Goal: Transaction & Acquisition: Book appointment/travel/reservation

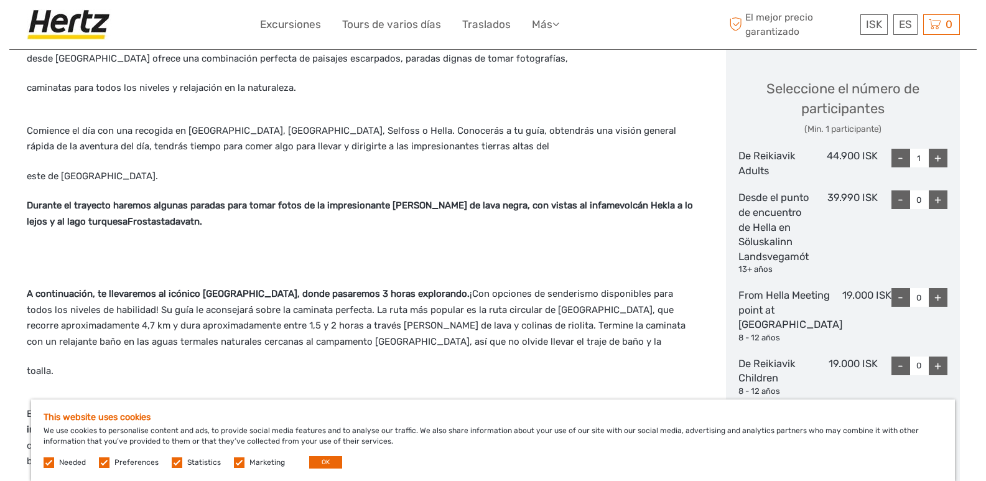
scroll to position [514, 0]
click at [49, 462] on label at bounding box center [49, 462] width 11 height 11
click at [101, 462] on label at bounding box center [104, 462] width 11 height 11
click at [0, 0] on input "checkbox" at bounding box center [0, 0] width 0 height 0
click at [172, 461] on label at bounding box center [177, 462] width 11 height 11
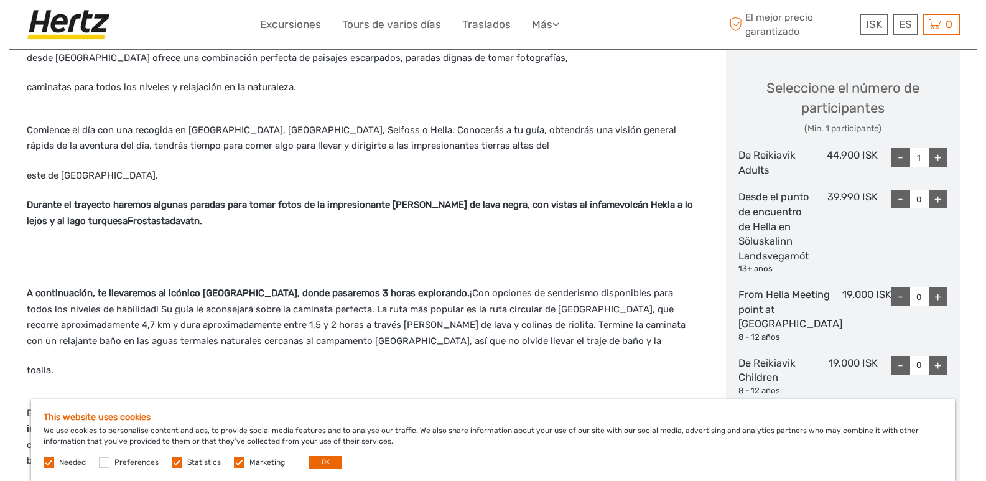
click at [0, 0] on input "checkbox" at bounding box center [0, 0] width 0 height 0
click at [236, 460] on label at bounding box center [239, 462] width 11 height 11
click at [0, 0] on input "checkbox" at bounding box center [0, 0] width 0 height 0
click at [312, 459] on button "OK" at bounding box center [325, 462] width 33 height 12
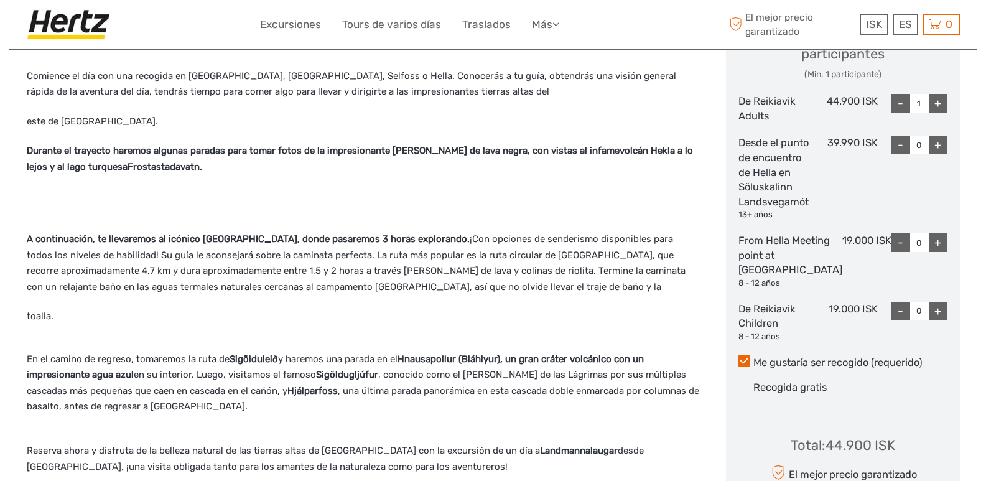
scroll to position [552, 0]
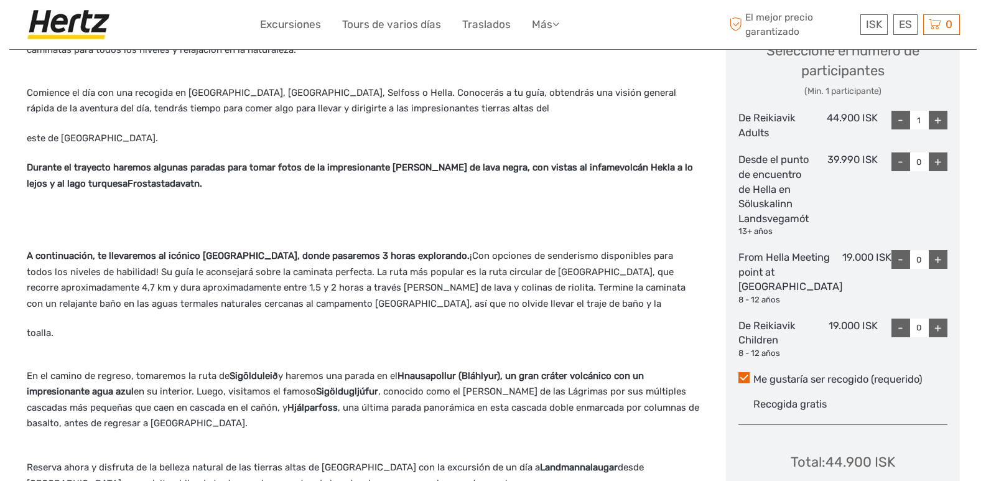
click at [942, 162] on div "+" at bounding box center [938, 161] width 19 height 19
type input "2"
click at [901, 123] on div "-" at bounding box center [900, 120] width 19 height 19
type input "0"
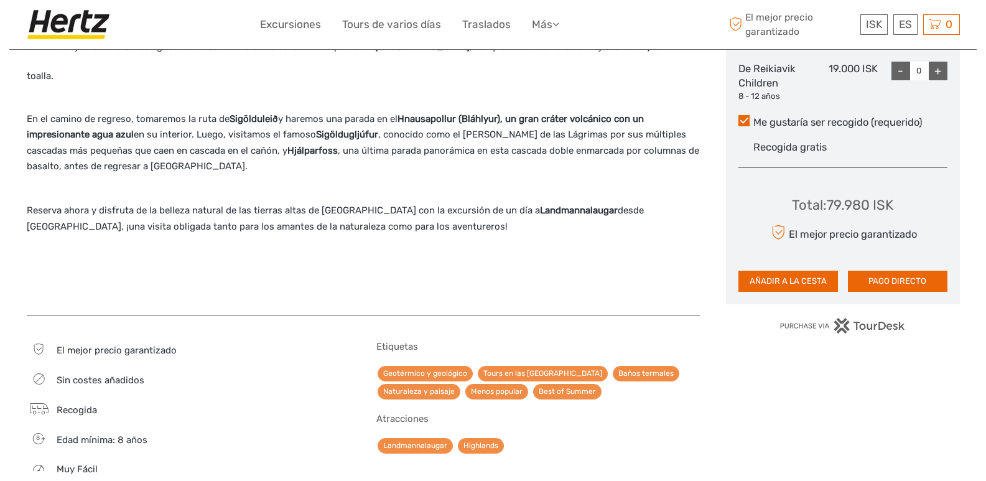
scroll to position [804, 0]
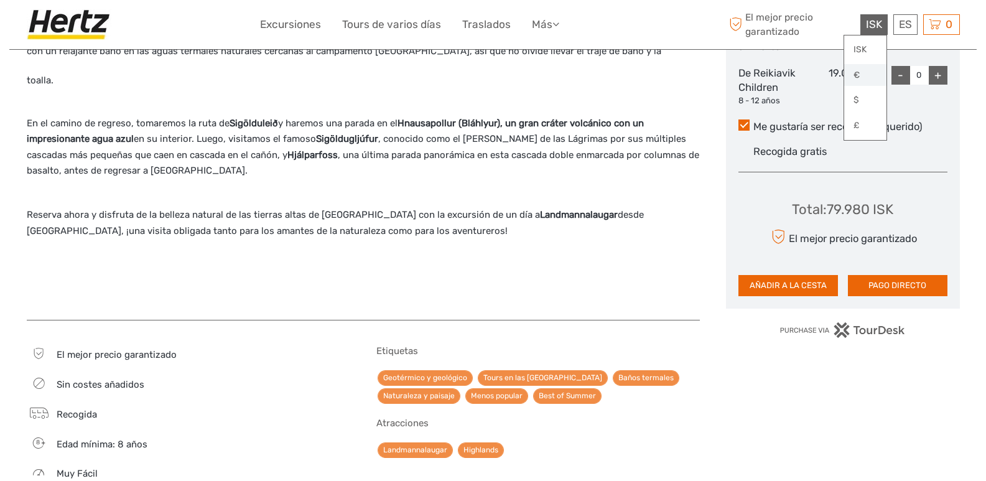
click at [871, 78] on link "€" at bounding box center [865, 75] width 42 height 22
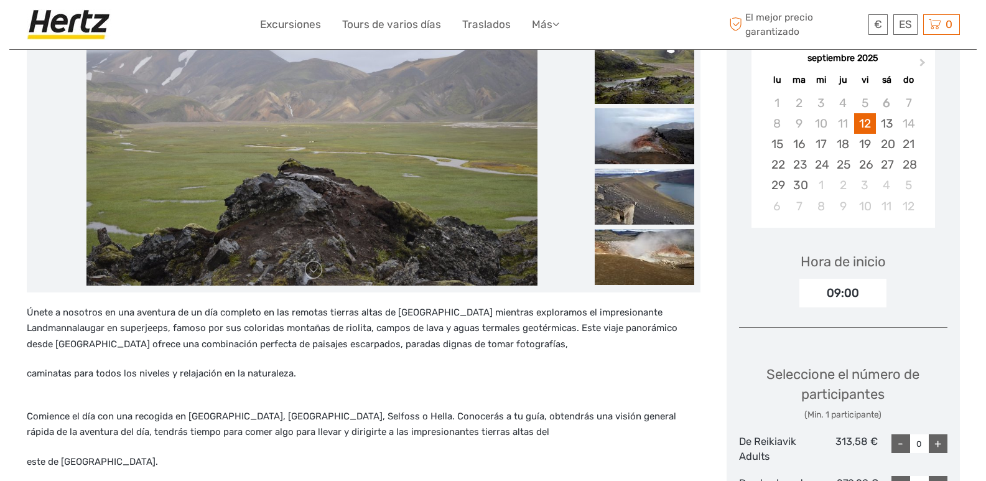
scroll to position [224, 0]
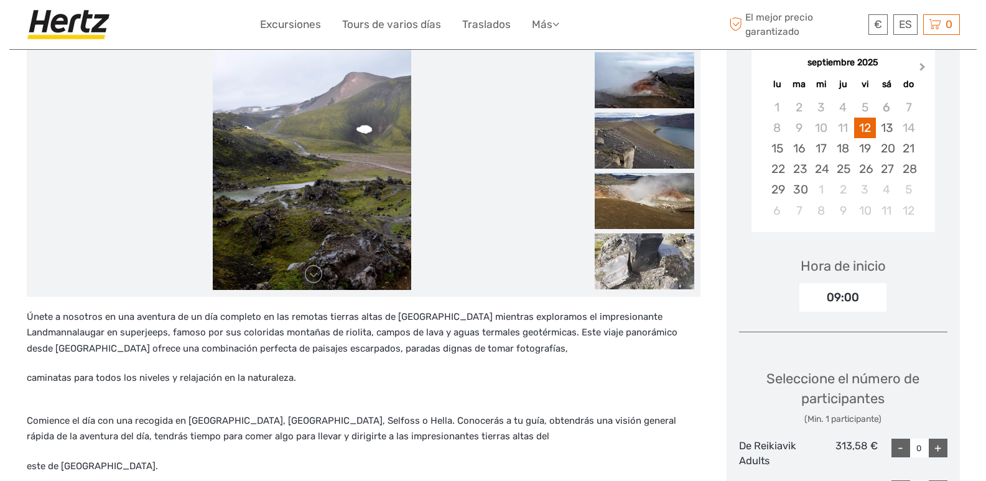
click at [918, 72] on button "Next Month" at bounding box center [924, 70] width 20 height 20
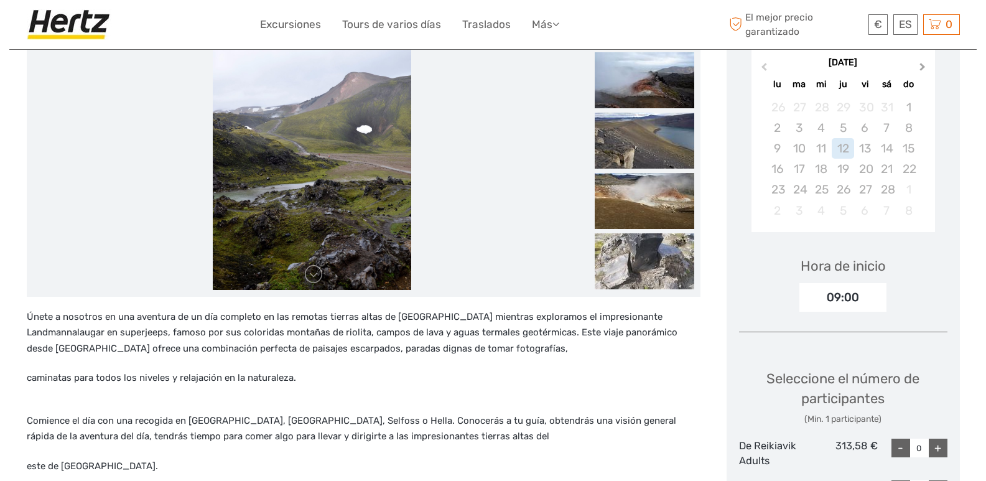
click at [918, 72] on button "Next Month" at bounding box center [924, 70] width 20 height 20
click at [871, 169] on div "22" at bounding box center [865, 169] width 22 height 21
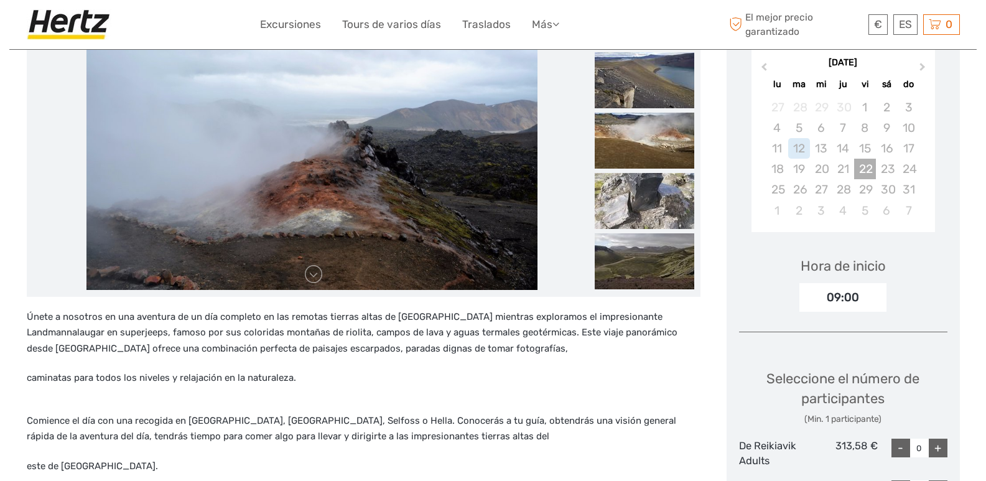
click at [871, 169] on div "22" at bounding box center [865, 169] width 22 height 21
click at [940, 177] on div "mayo 2026 Previous Month Next Month mayo 2026 lu ma mi ju vi sá do 27 28 29 30 …" at bounding box center [843, 140] width 208 height 198
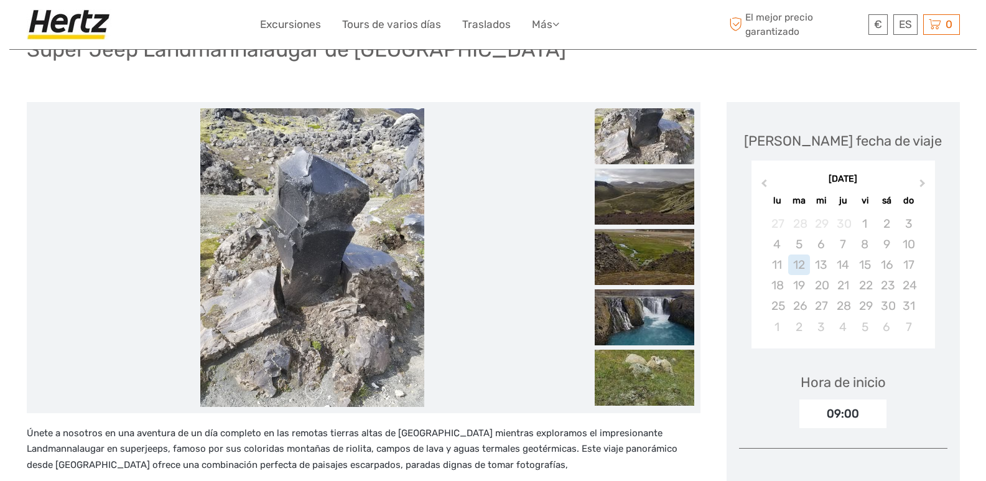
scroll to position [112, 0]
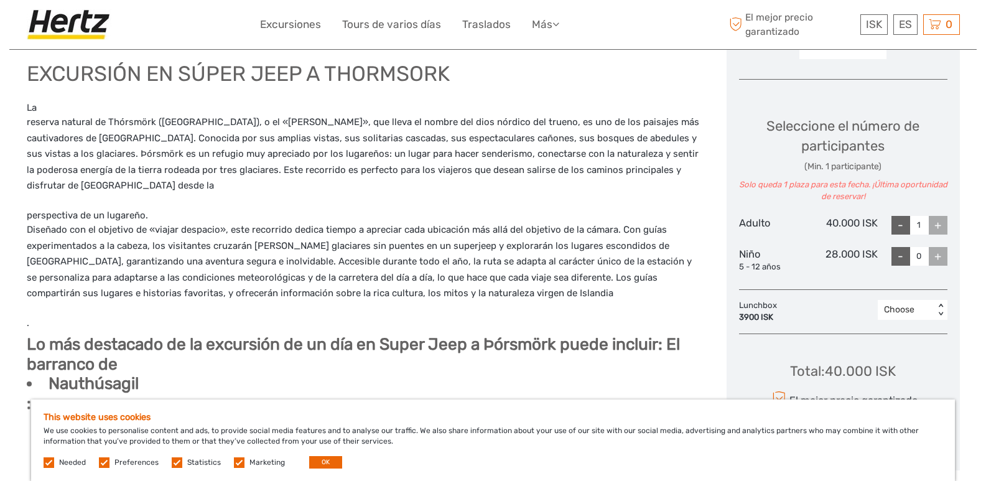
scroll to position [481, 0]
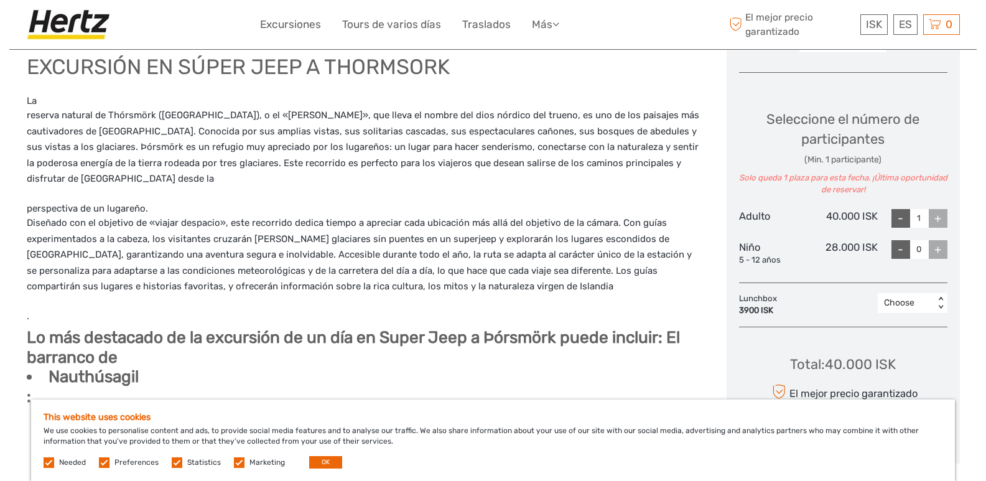
click at [939, 213] on div "+" at bounding box center [938, 218] width 19 height 19
click at [866, 68] on link "€" at bounding box center [865, 75] width 42 height 22
click at [942, 218] on div "+" at bounding box center [938, 218] width 19 height 19
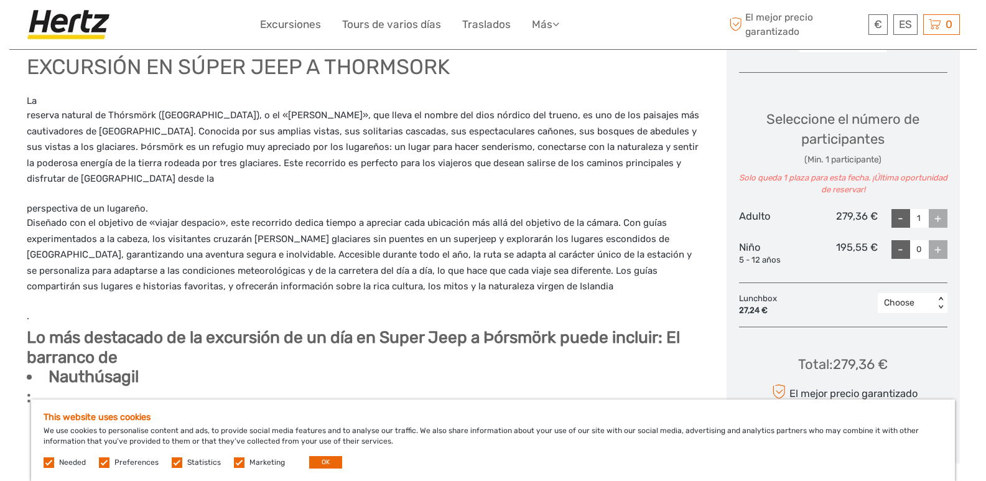
click at [942, 218] on div "+" at bounding box center [938, 218] width 19 height 19
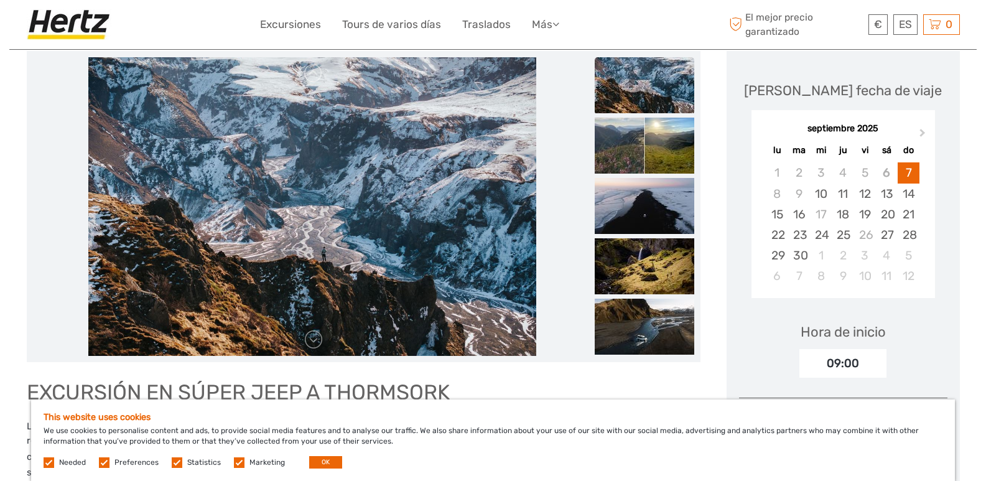
scroll to position [154, 0]
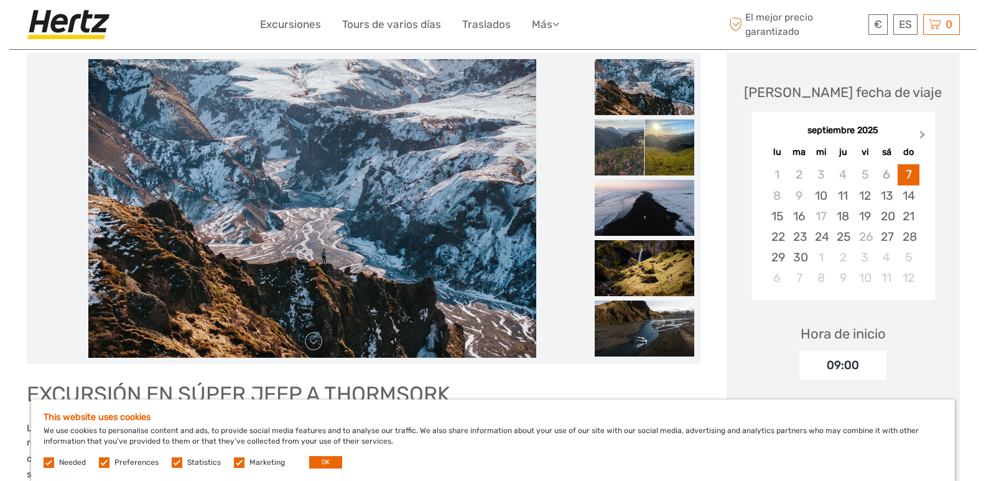
click at [924, 132] on button "Next Month" at bounding box center [924, 138] width 20 height 20
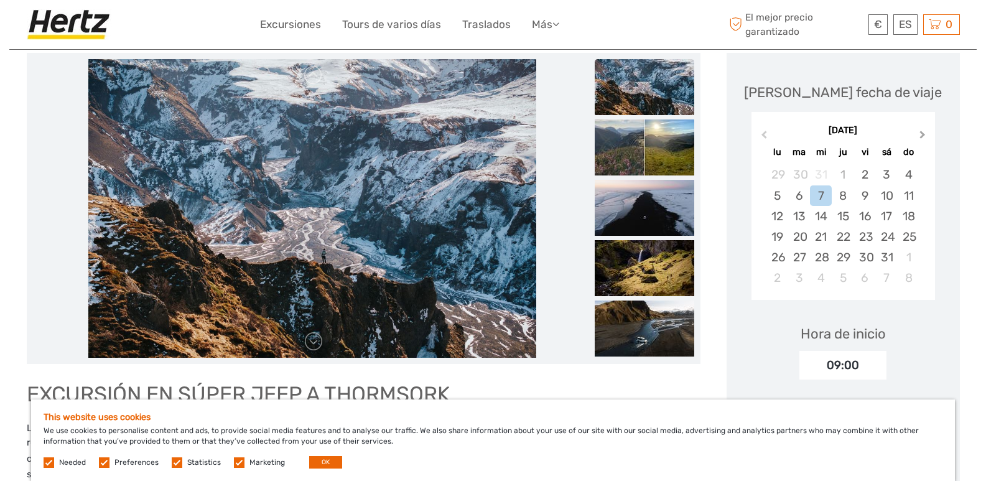
click at [924, 132] on button "Next Month" at bounding box center [924, 138] width 20 height 20
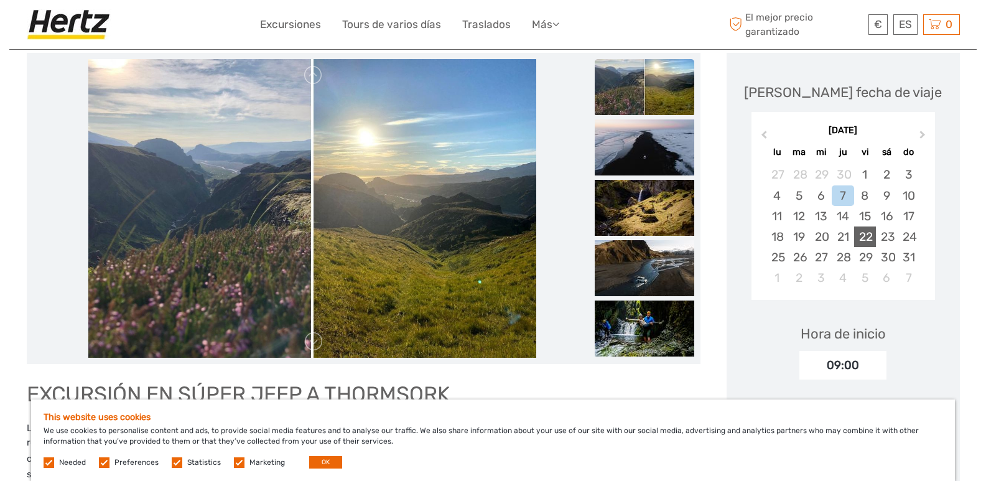
click at [869, 236] on div "22" at bounding box center [865, 236] width 22 height 21
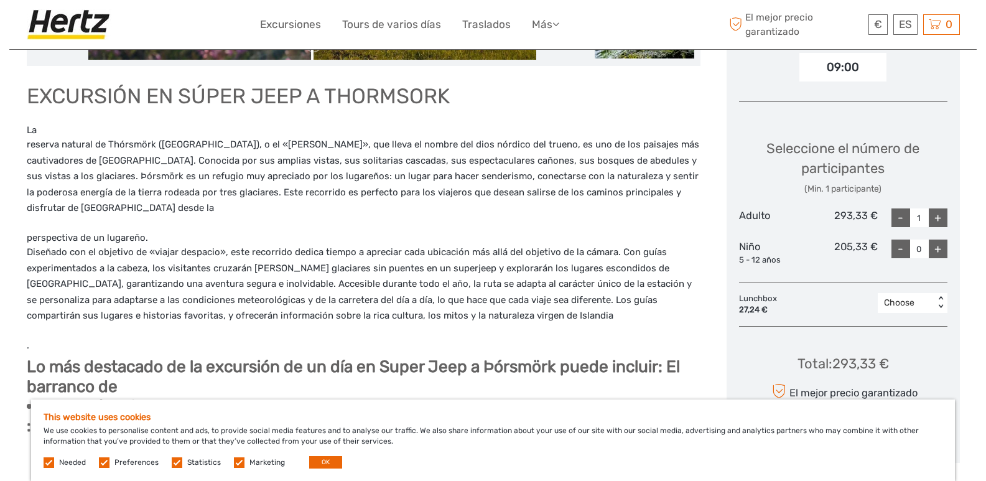
scroll to position [460, 0]
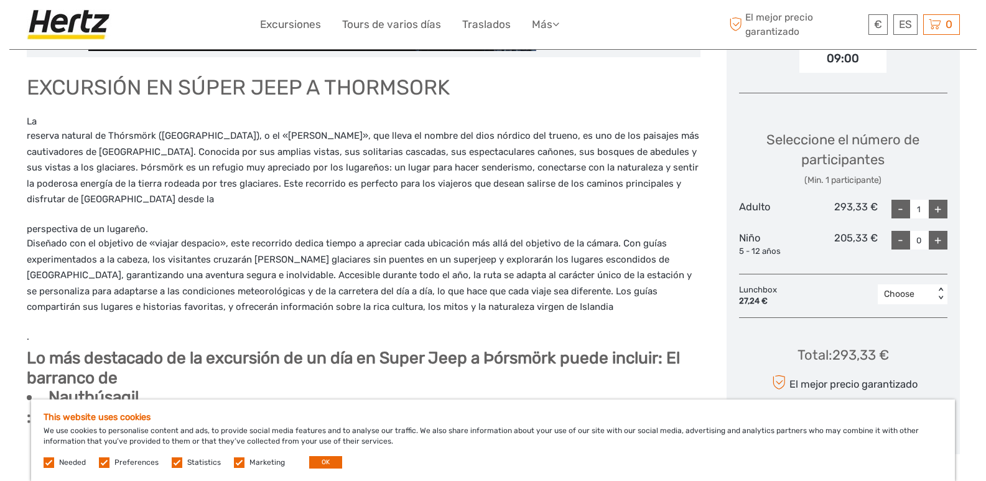
click at [936, 208] on div "+" at bounding box center [938, 209] width 19 height 19
type input "2"
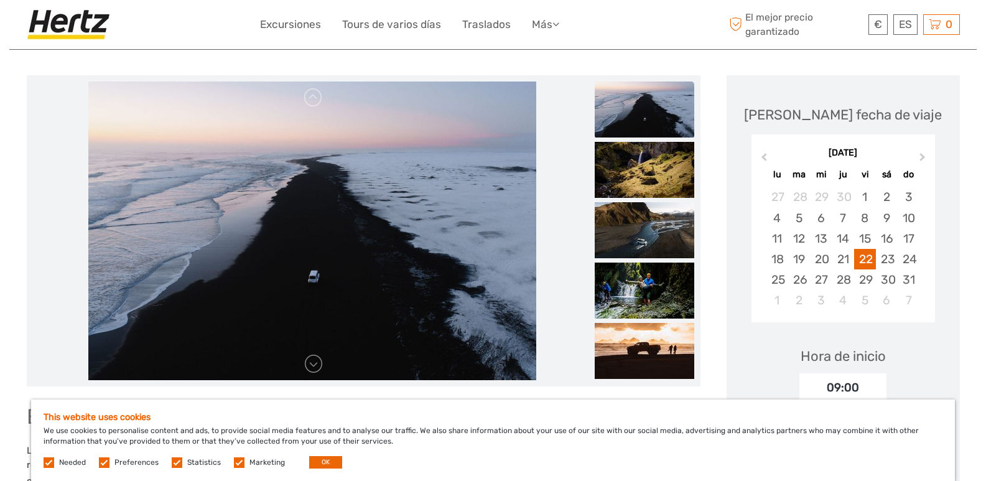
scroll to position [116, 0]
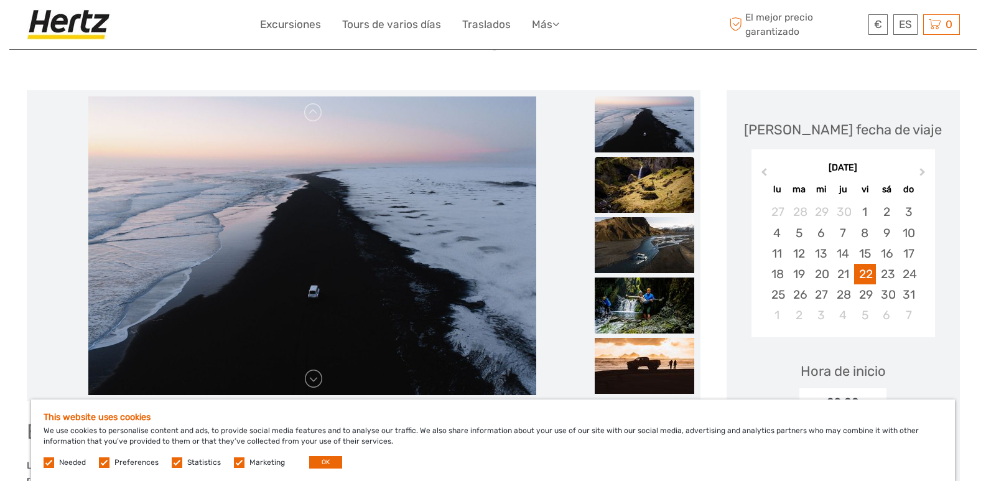
click at [674, 179] on img at bounding box center [645, 185] width 100 height 56
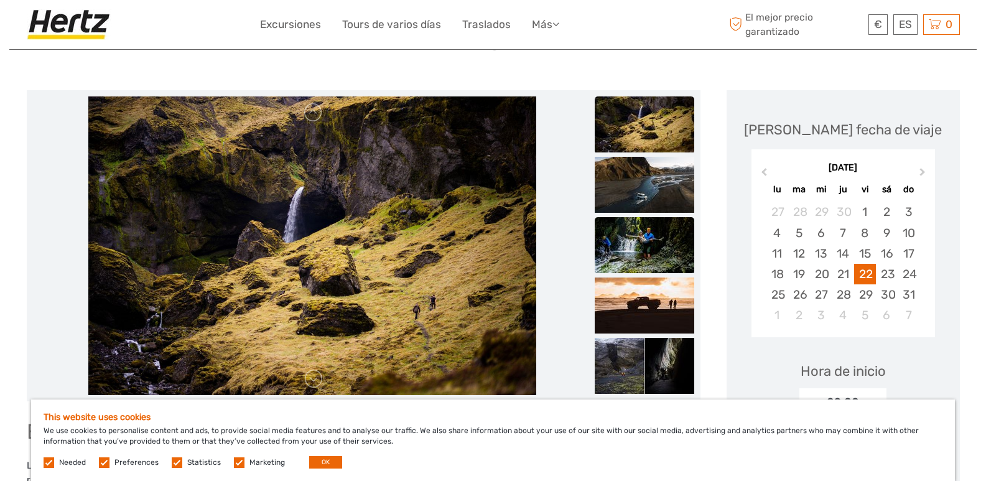
click at [672, 242] on img at bounding box center [645, 245] width 100 height 56
